Goal: Find specific page/section: Find specific page/section

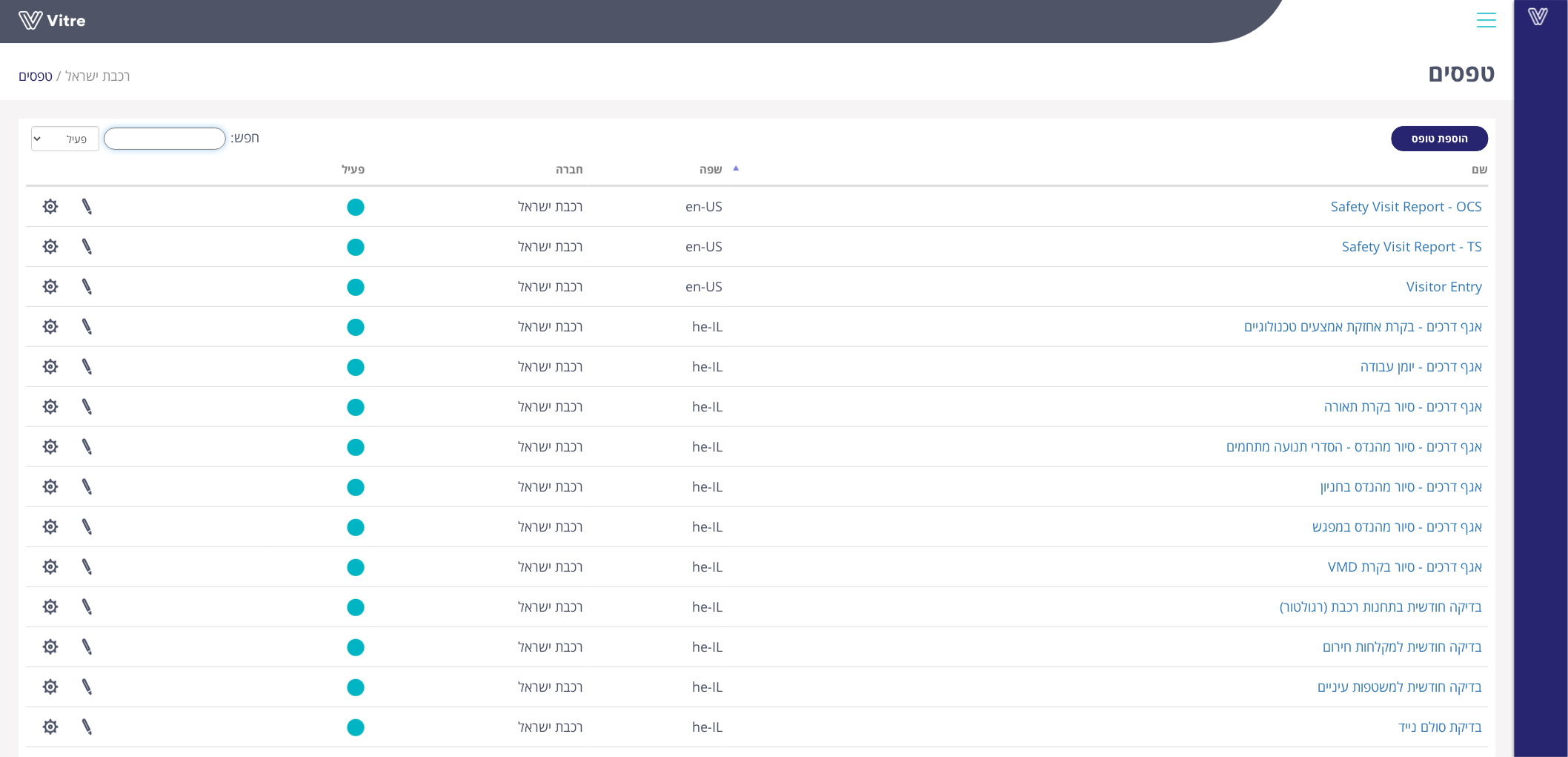
click at [196, 144] on input "חפש:" at bounding box center [164, 138] width 122 height 22
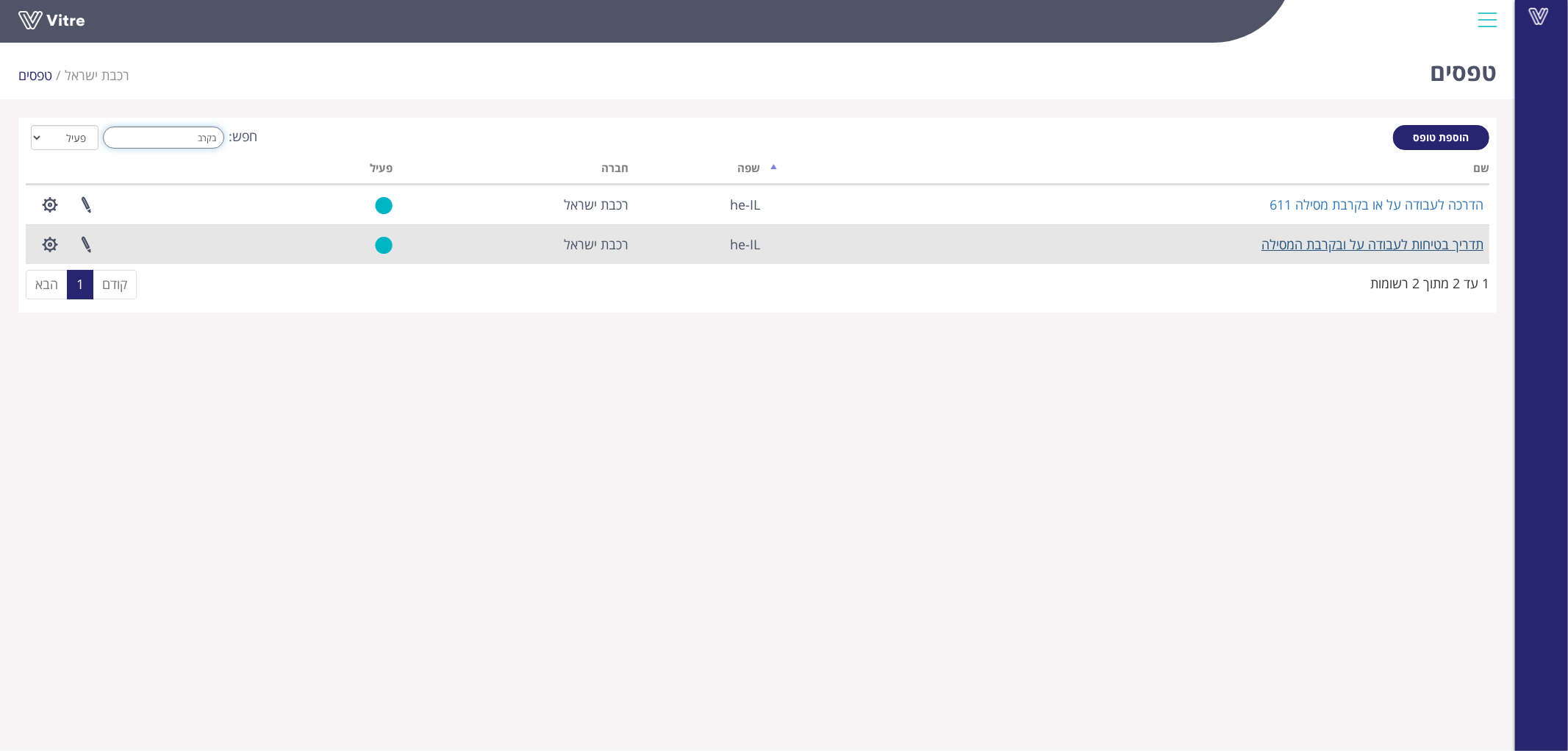
type input "בקרב"
click at [1338, 247] on link "תדריך בטיחות לעבודה על ובקרבת המסילה" at bounding box center [1373, 244] width 222 height 17
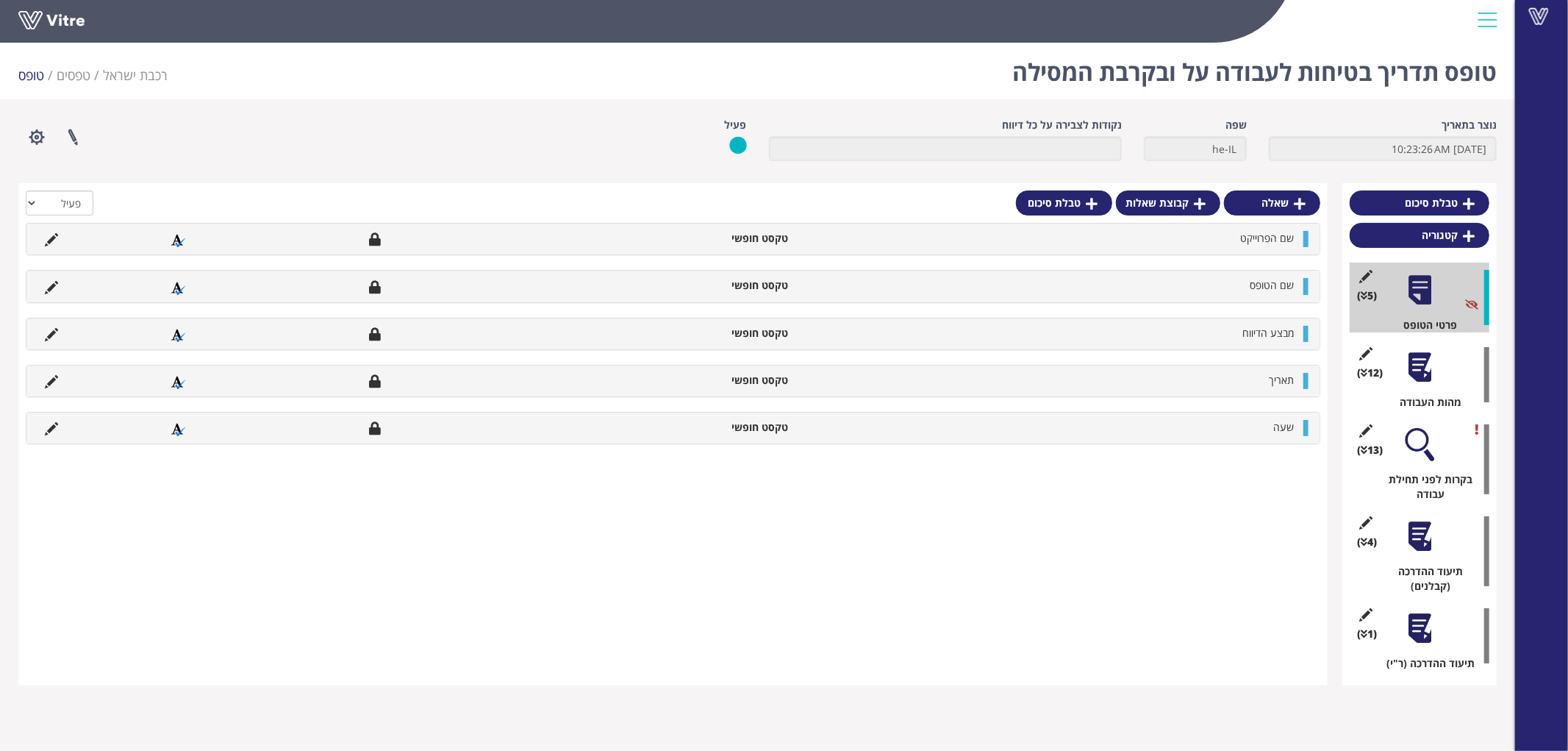
click at [1438, 371] on div "(12 ) מהות העבודה" at bounding box center [1419, 374] width 140 height 70
click at [1425, 365] on div at bounding box center [1420, 368] width 33 height 33
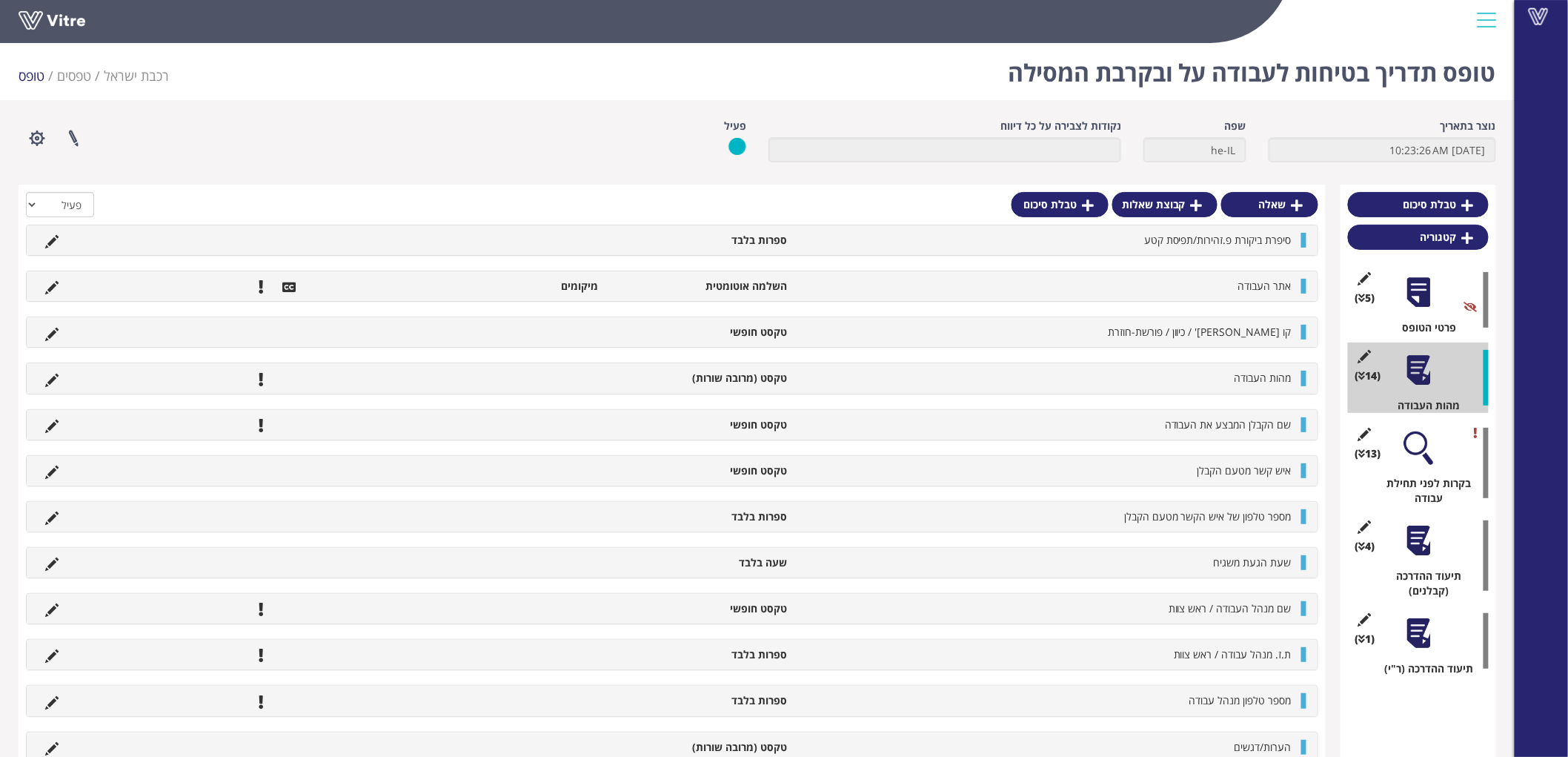
scroll to position [46, 0]
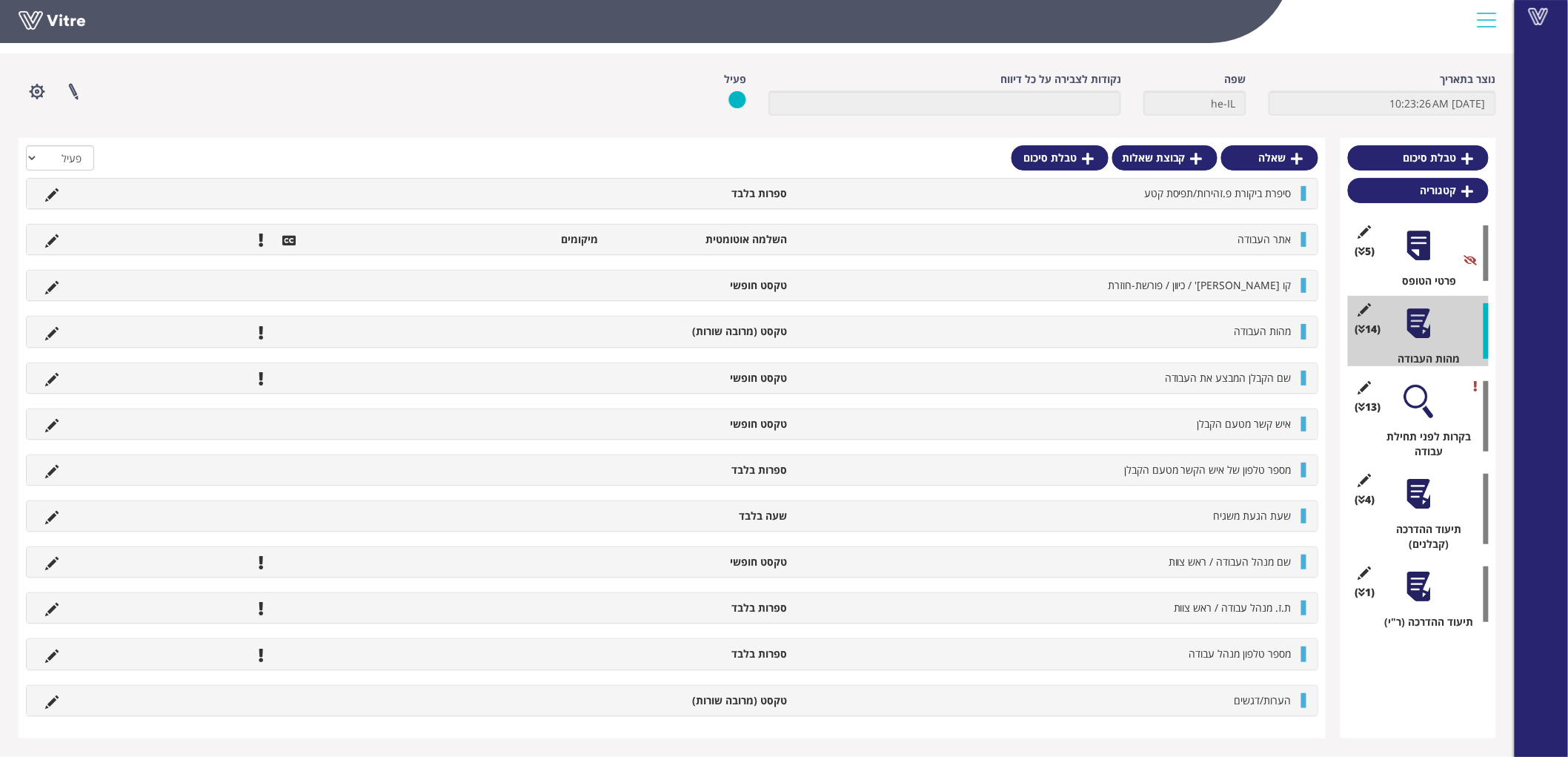
click at [1419, 400] on div at bounding box center [1418, 402] width 33 height 33
